Goal: Find specific page/section: Find specific page/section

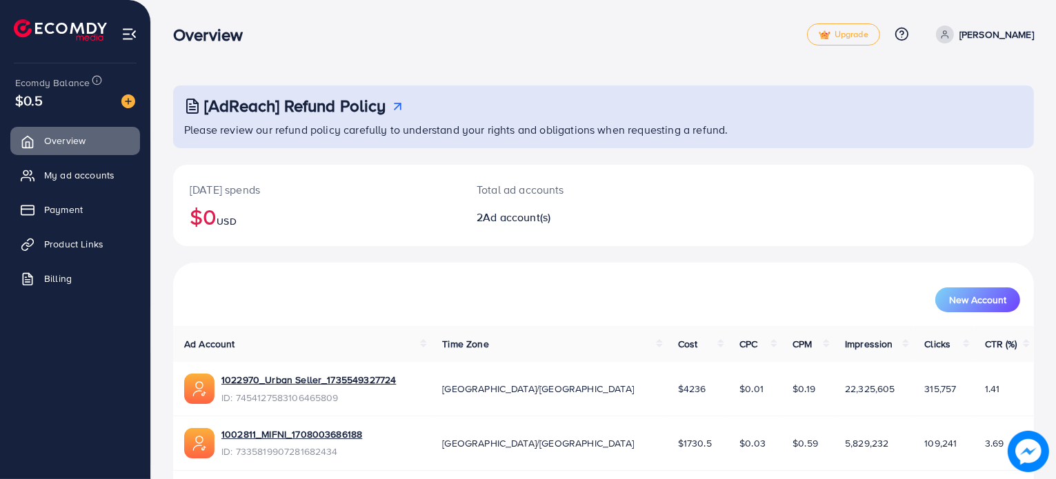
scroll to position [49, 0]
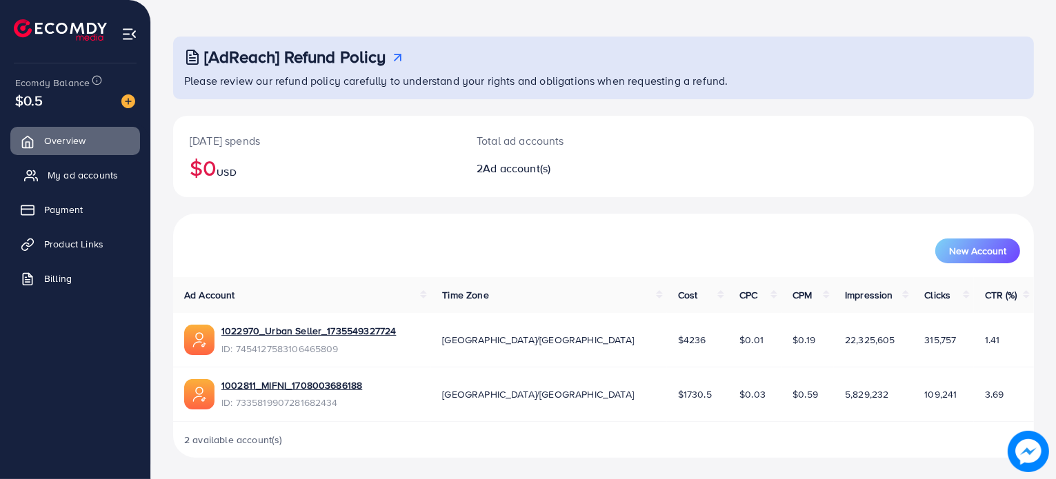
click at [108, 169] on span "My ad accounts" at bounding box center [83, 175] width 70 height 14
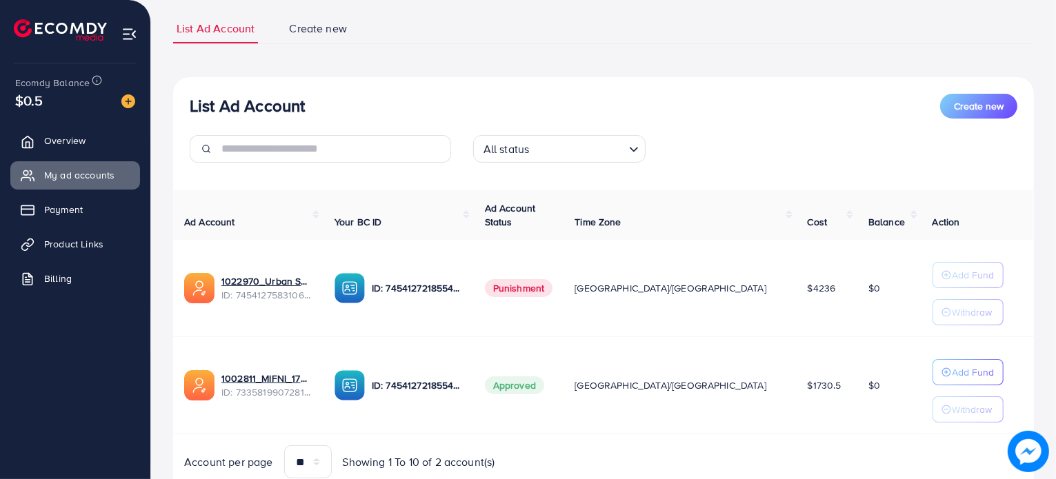
scroll to position [107, 0]
